Goal: Task Accomplishment & Management: Manage account settings

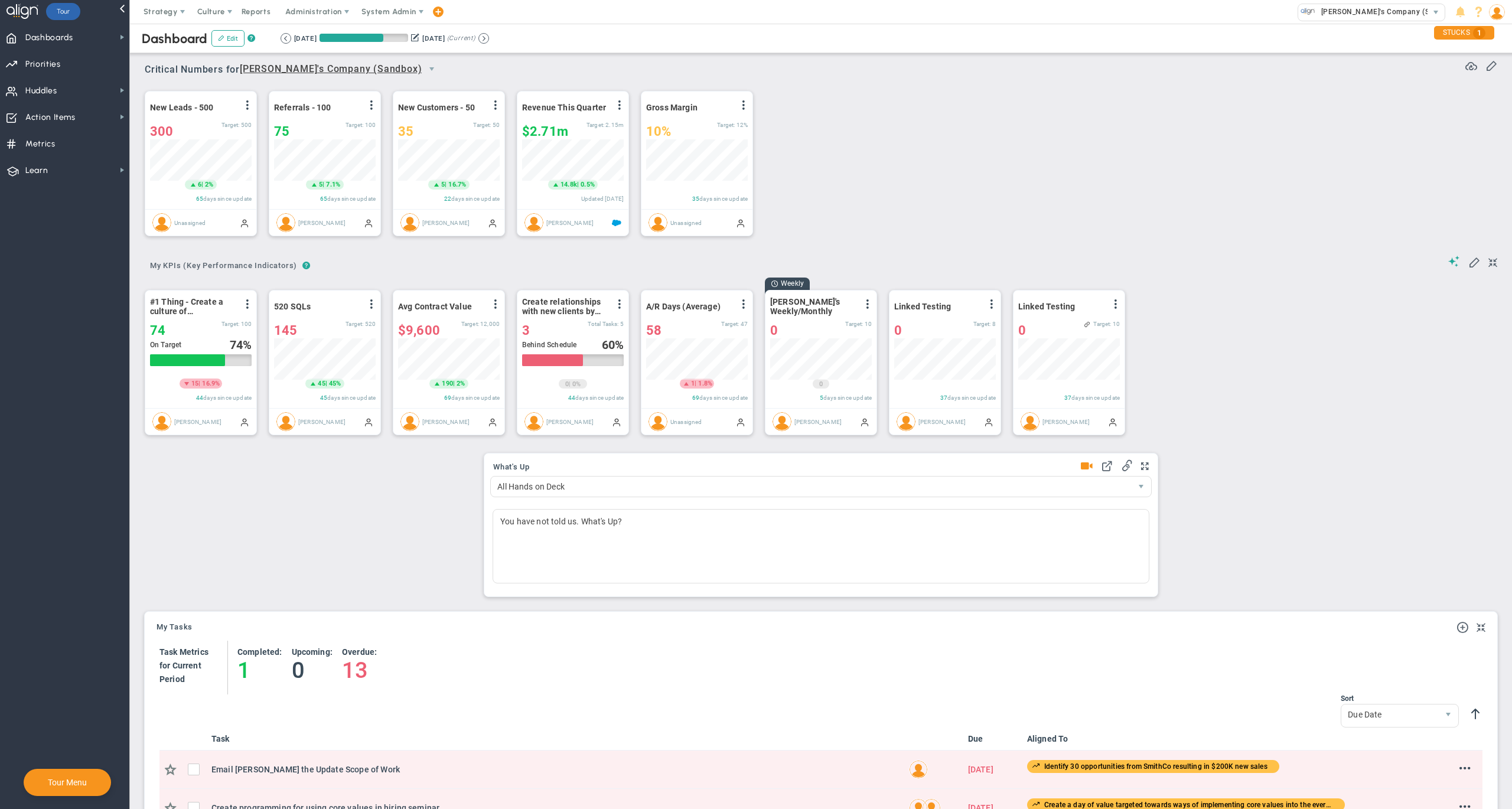
click at [1133, 99] on div "New Leads - 500 View Historical Graph Edit Make "No Change" Update Add Past Upd…" at bounding box center [816, 164] width 1367 height 166
click at [389, 8] on span "System Admin" at bounding box center [389, 12] width 55 height 9
click at [422, 57] on span "Companies Overview" at bounding box center [423, 59] width 141 height 24
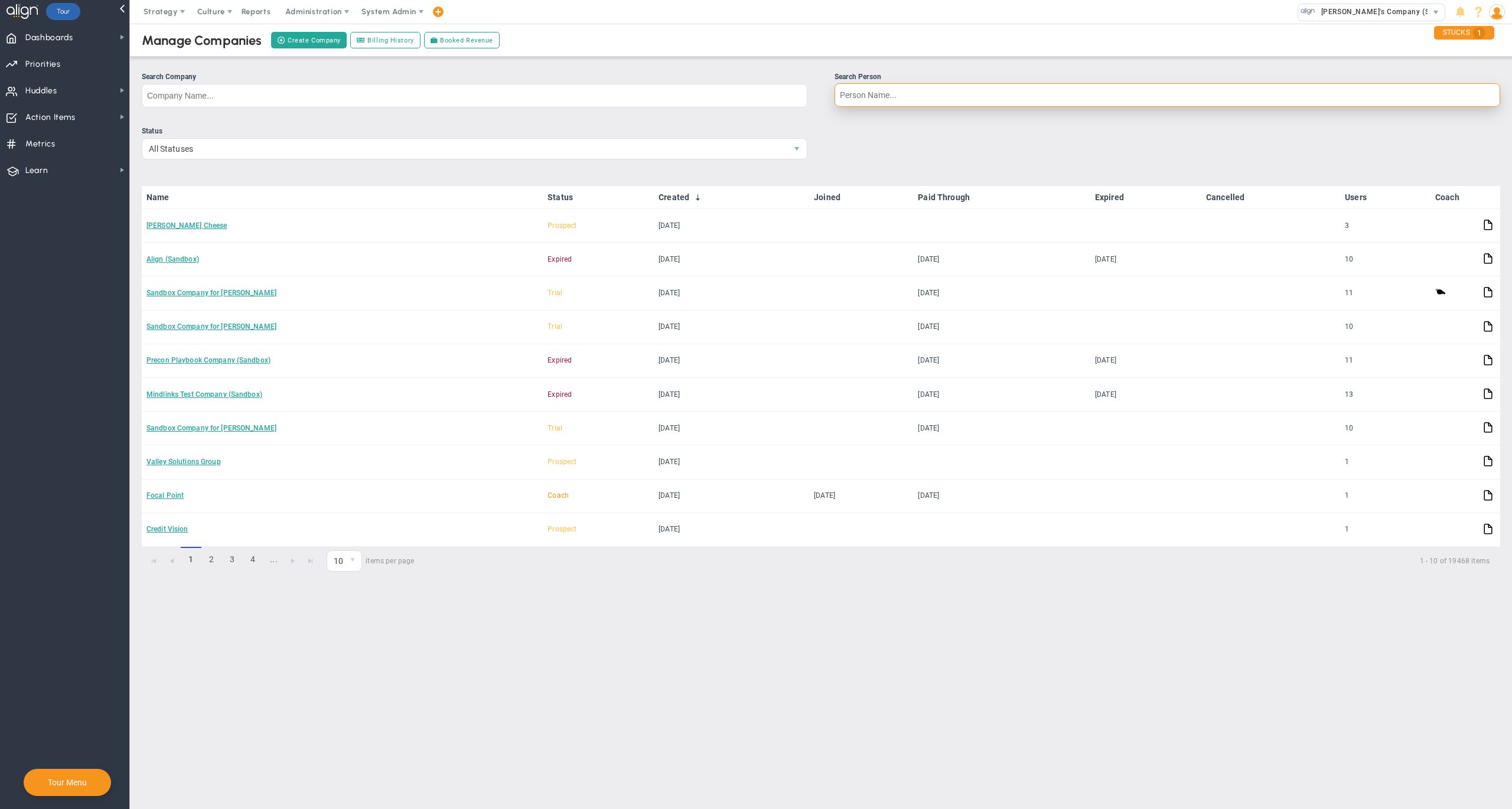
click at [939, 95] on input "Search Person" at bounding box center [1167, 95] width 666 height 24
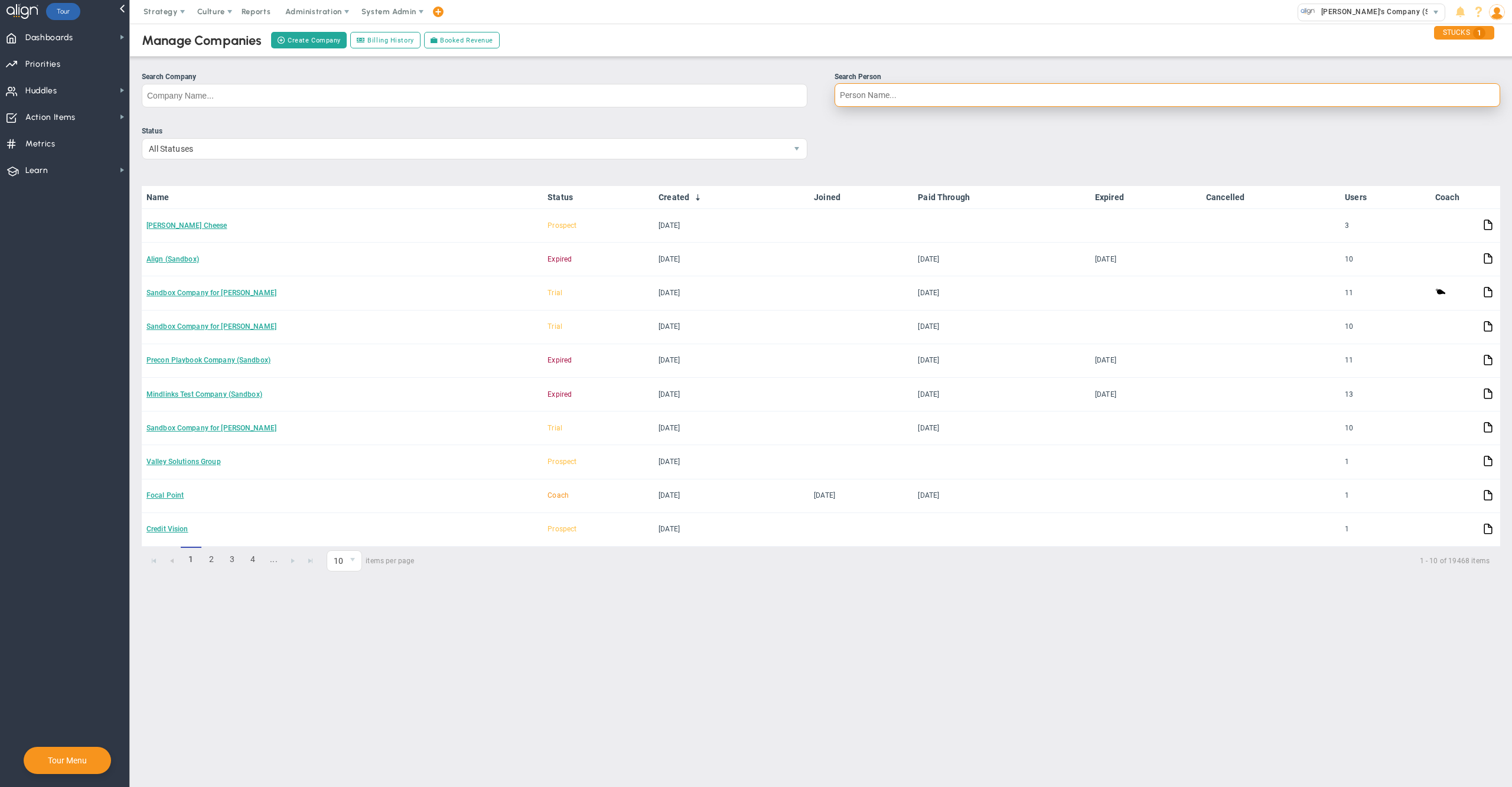
click at [888, 95] on input "Search Person" at bounding box center [1167, 95] width 666 height 24
type input "[PERSON_NAME]"
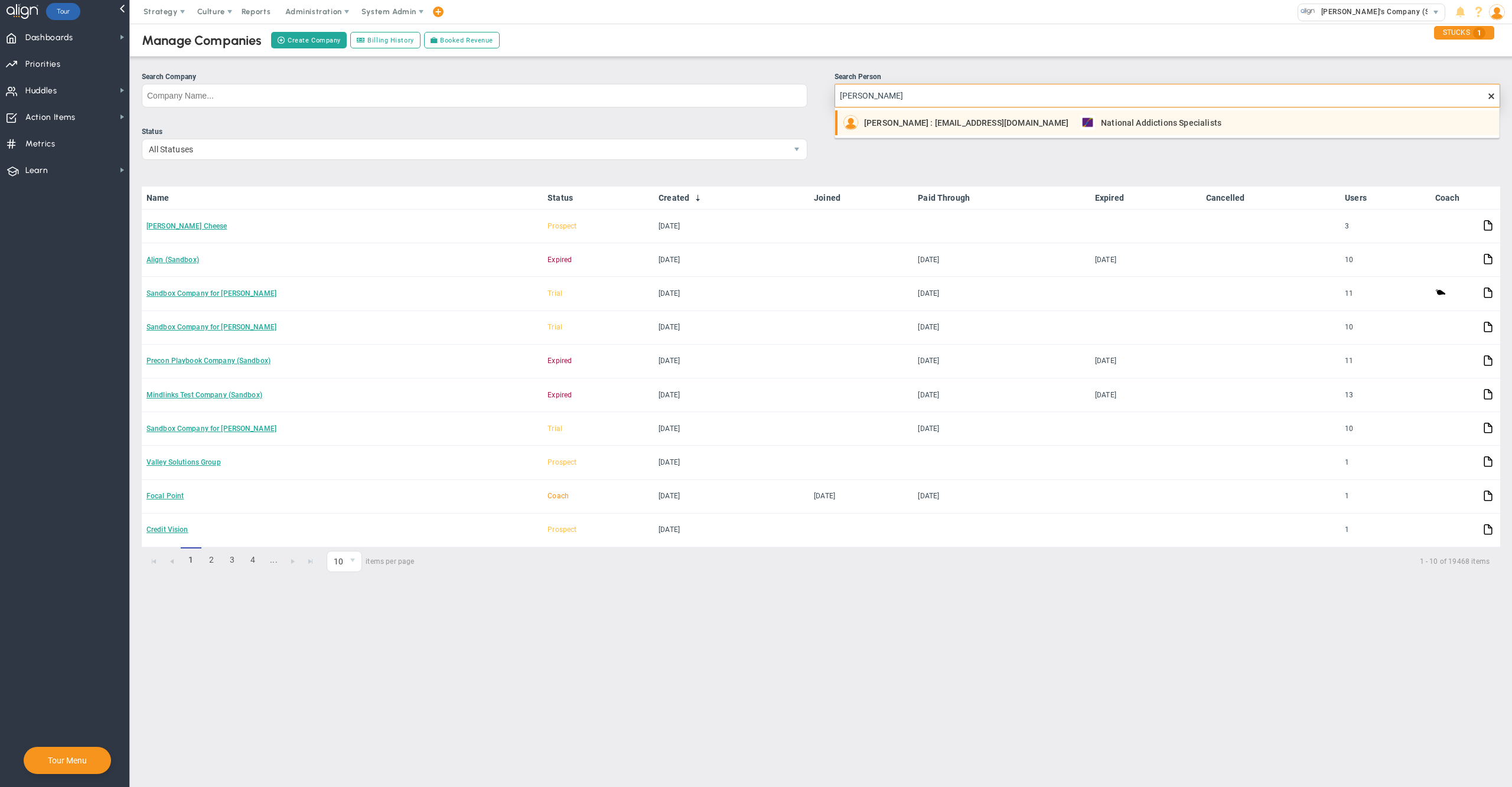
click at [895, 127] on span "[PERSON_NAME] : [EMAIL_ADDRESS][DOMAIN_NAME]" at bounding box center [966, 123] width 204 height 9
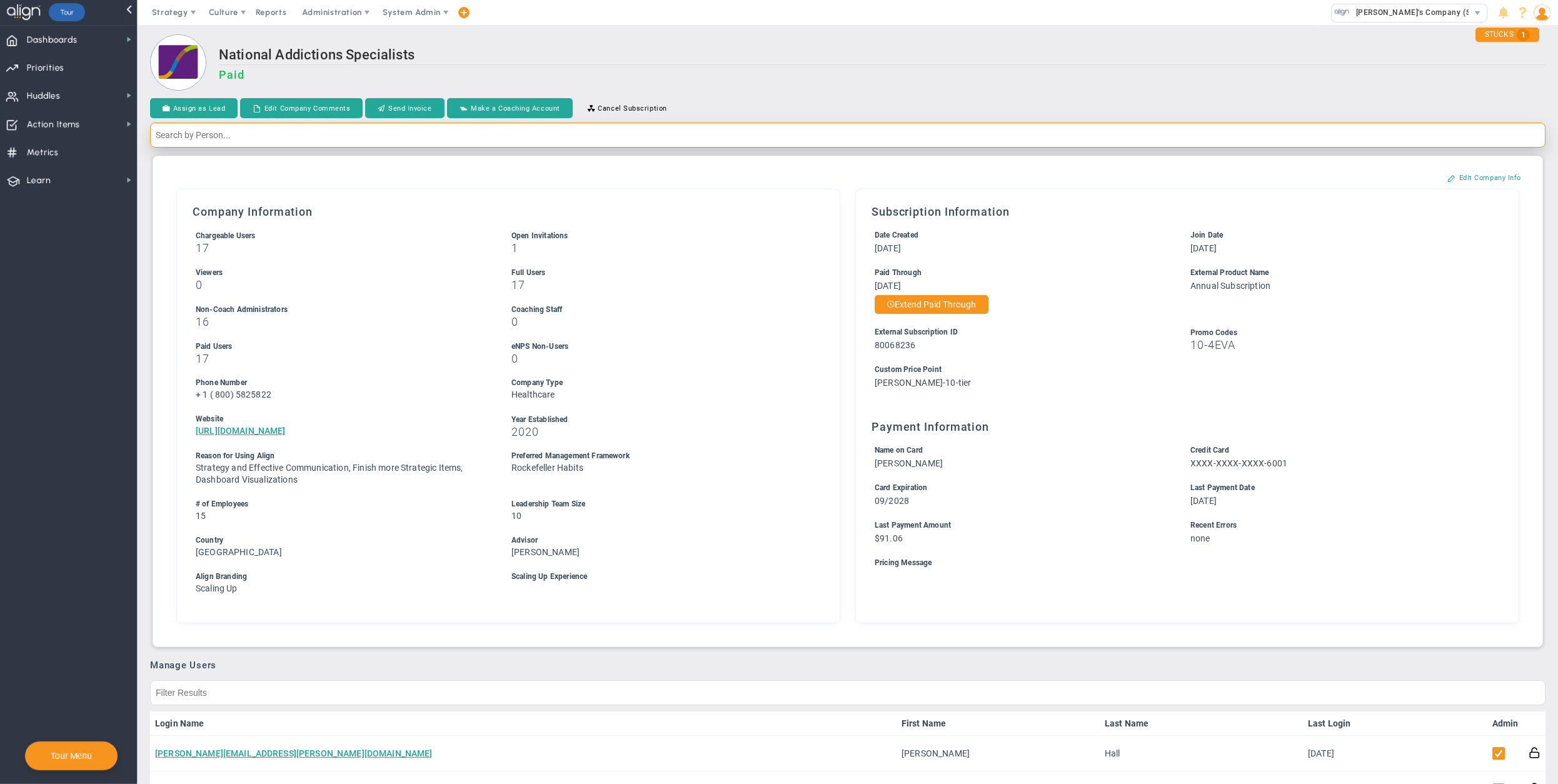
click at [486, 140] on input "text" at bounding box center [847, 135] width 1395 height 25
type input "[PERSON_NAME]"
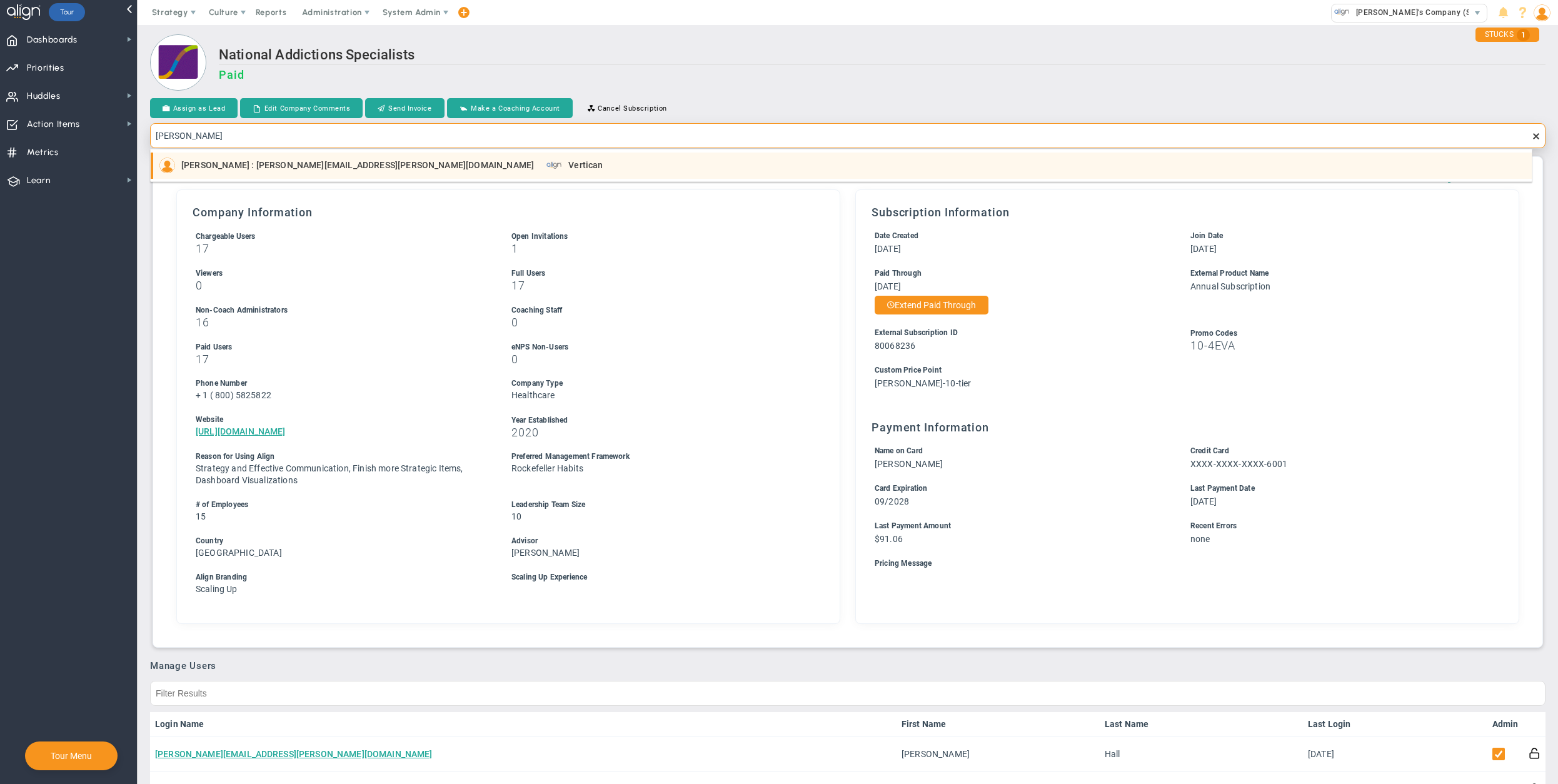
click at [458, 167] on div "[PERSON_NAME] : [PERSON_NAME][EMAIL_ADDRESS][PERSON_NAME][DOMAIN_NAME] Vertican" at bounding box center [842, 165] width 1366 height 15
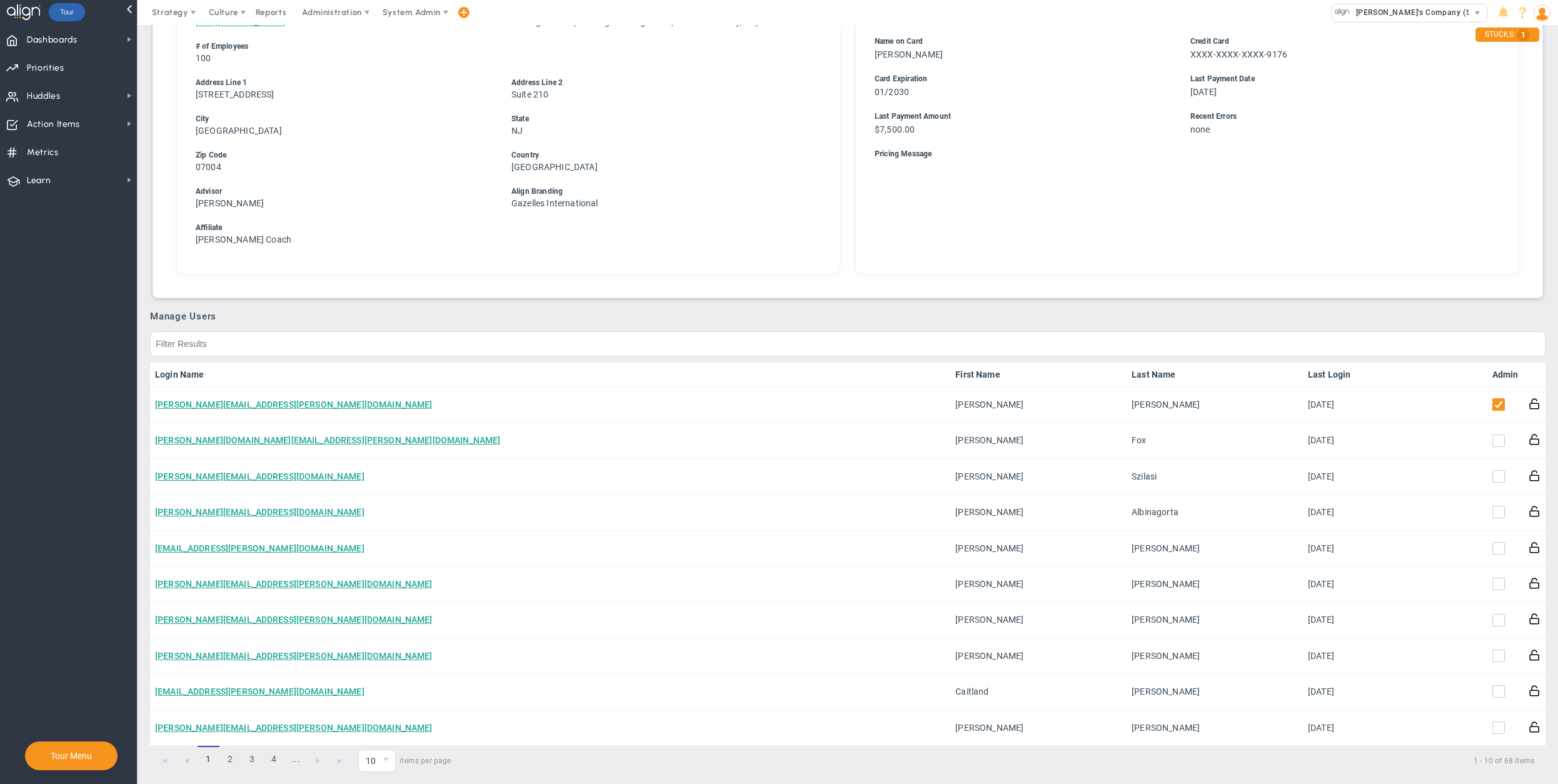
scroll to position [481, 0]
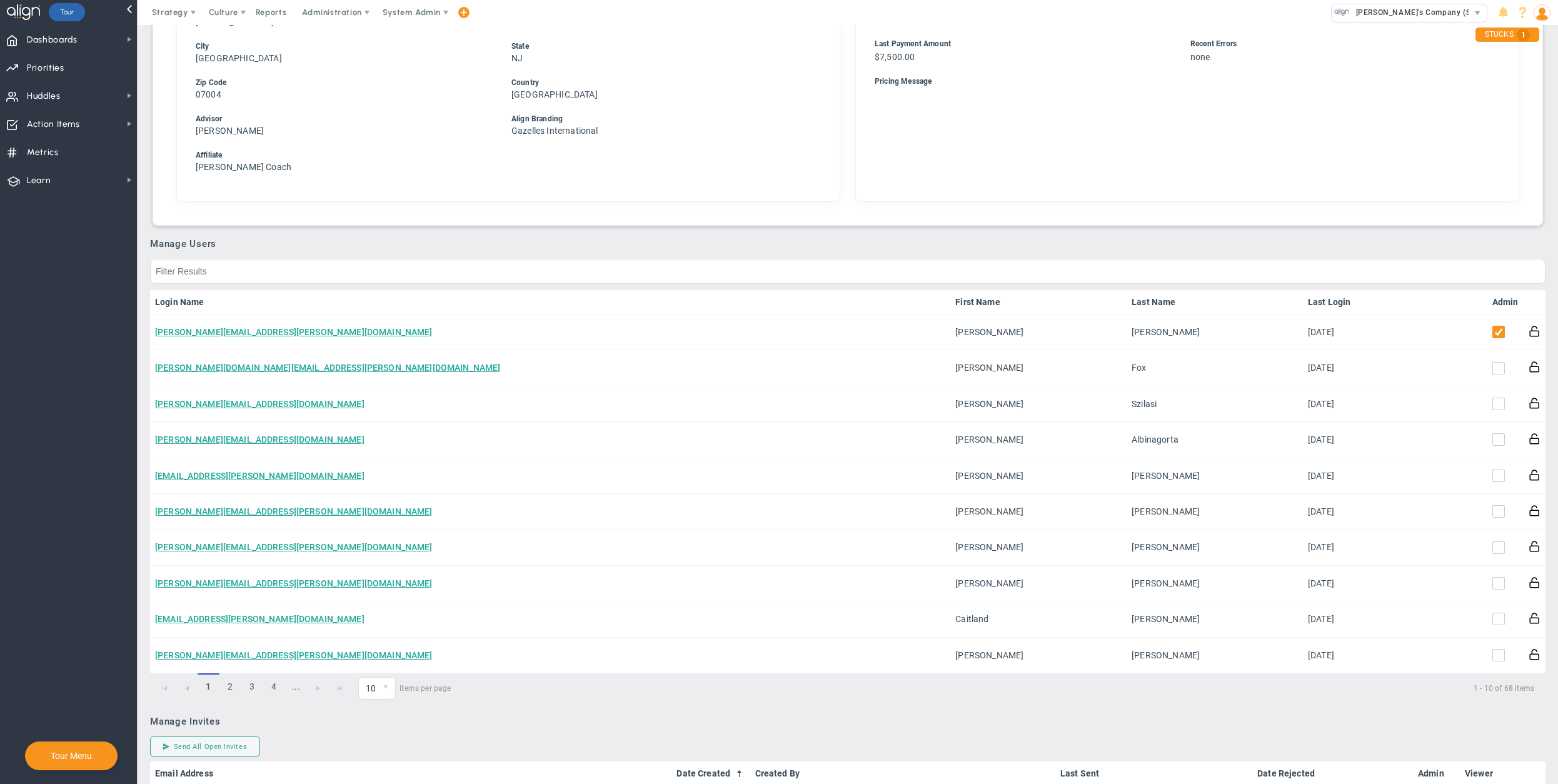
click at [1200, 297] on link "Admin" at bounding box center [1505, 302] width 26 height 10
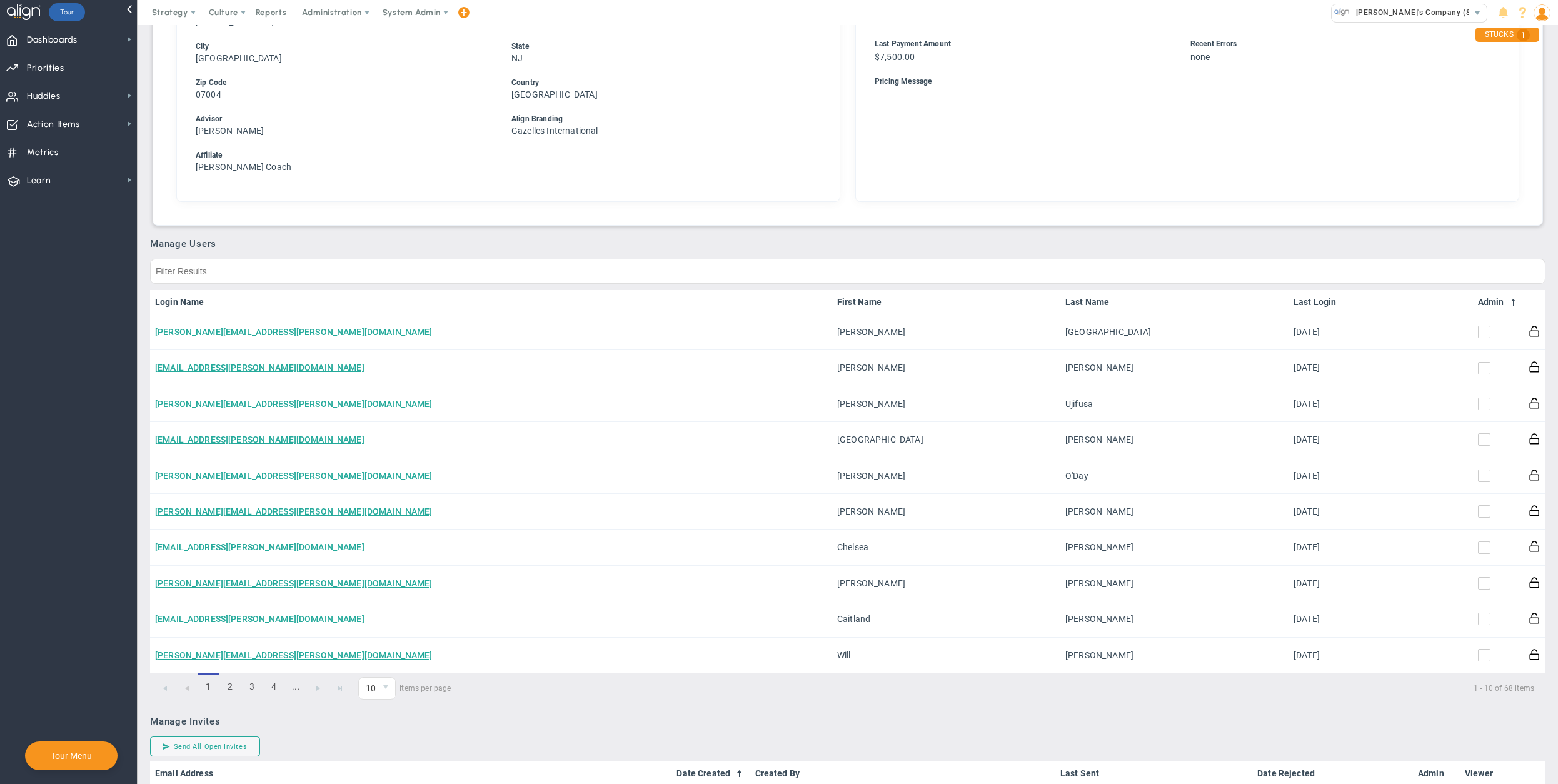
click at [1200, 298] on span at bounding box center [1513, 302] width 10 height 10
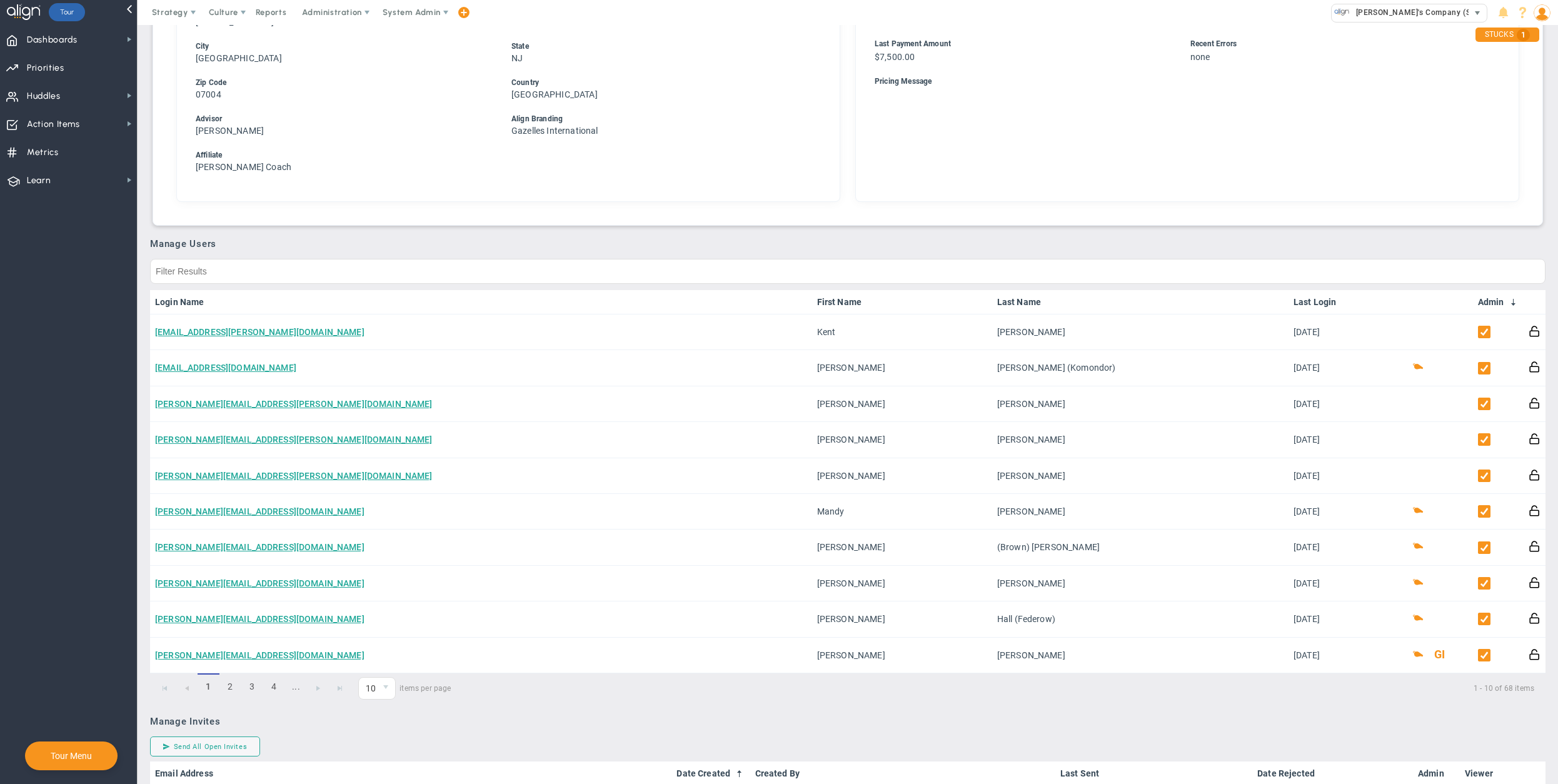
click at [1200, 6] on span "[PERSON_NAME]'s Company (Sandbox)" at bounding box center [1426, 12] width 151 height 16
click at [1200, 60] on span "Align Technologies Corp." at bounding box center [1388, 56] width 102 height 9
